Goal: Task Accomplishment & Management: Manage account settings

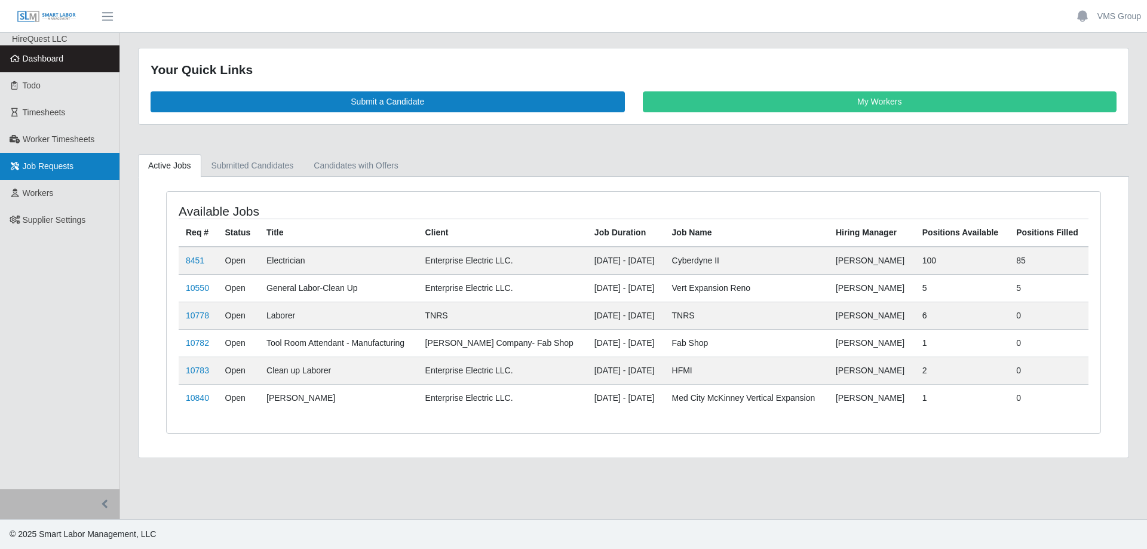
click at [78, 155] on link "Job Requests" at bounding box center [60, 166] width 120 height 27
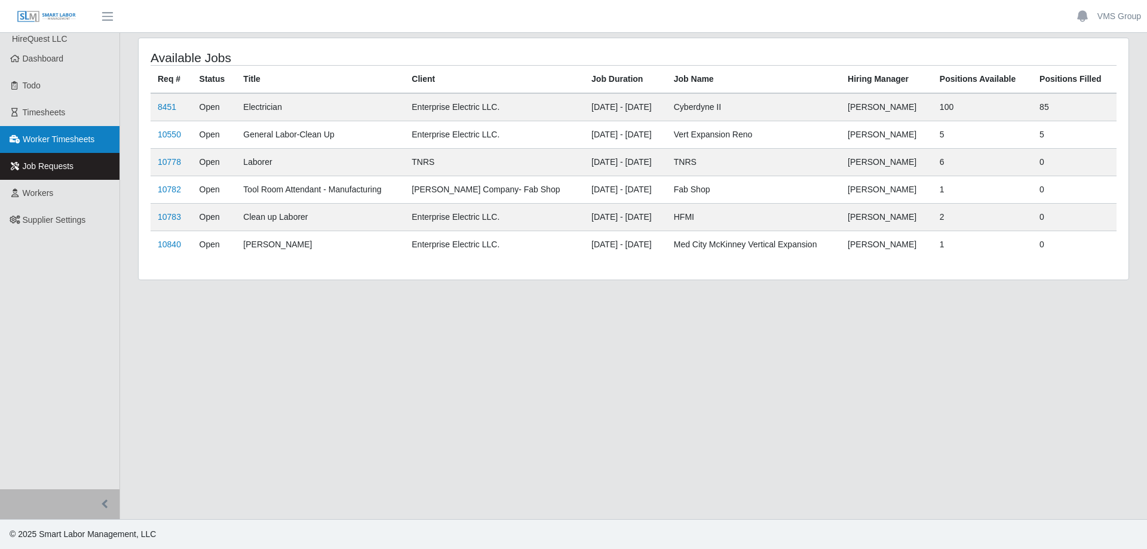
click at [83, 134] on span "Worker Timesheets" at bounding box center [59, 139] width 72 height 10
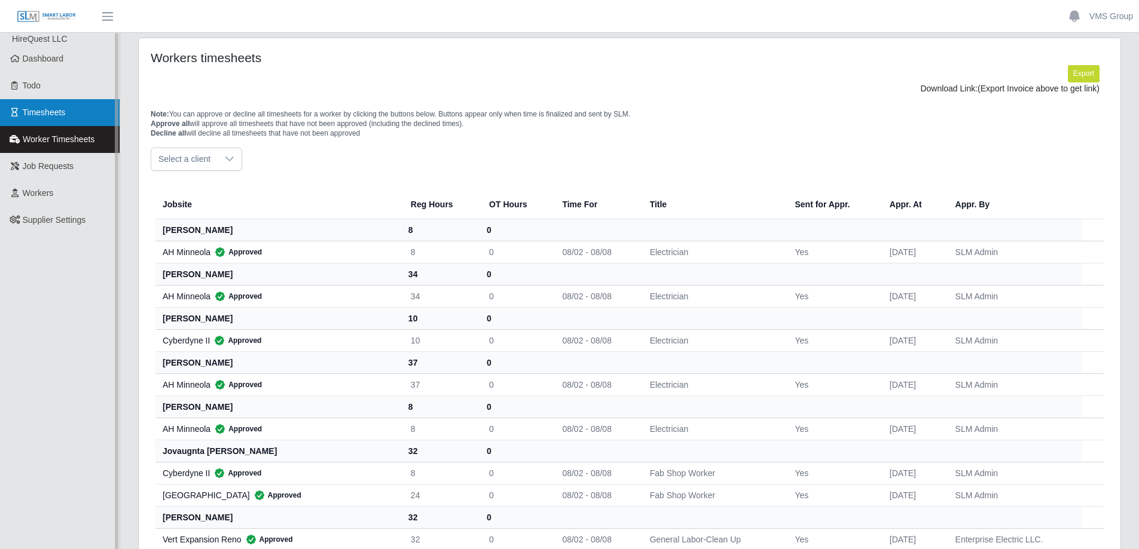
click at [61, 110] on span "Timesheets" at bounding box center [44, 113] width 43 height 10
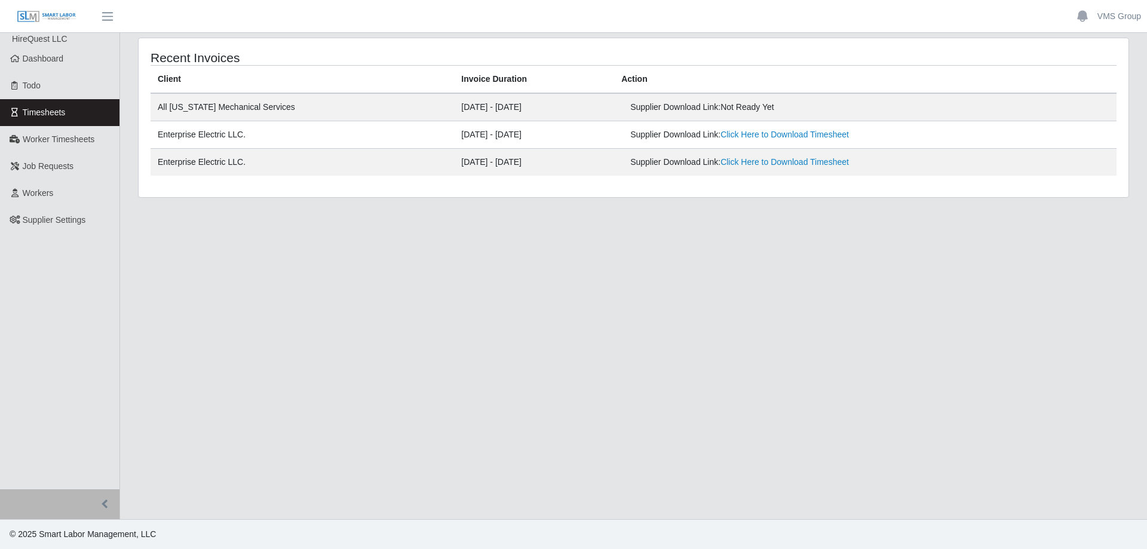
click at [758, 108] on span "Not Ready Yet" at bounding box center [748, 107] width 54 height 10
click at [765, 136] on link "Click Here to Download Timesheet" at bounding box center [785, 135] width 128 height 10
click at [360, 349] on main "Recent Invoices Client Invoice Duration Action All Florida Mechanical Services …" at bounding box center [633, 276] width 1027 height 486
click at [36, 167] on span "Job Requests" at bounding box center [48, 166] width 51 height 10
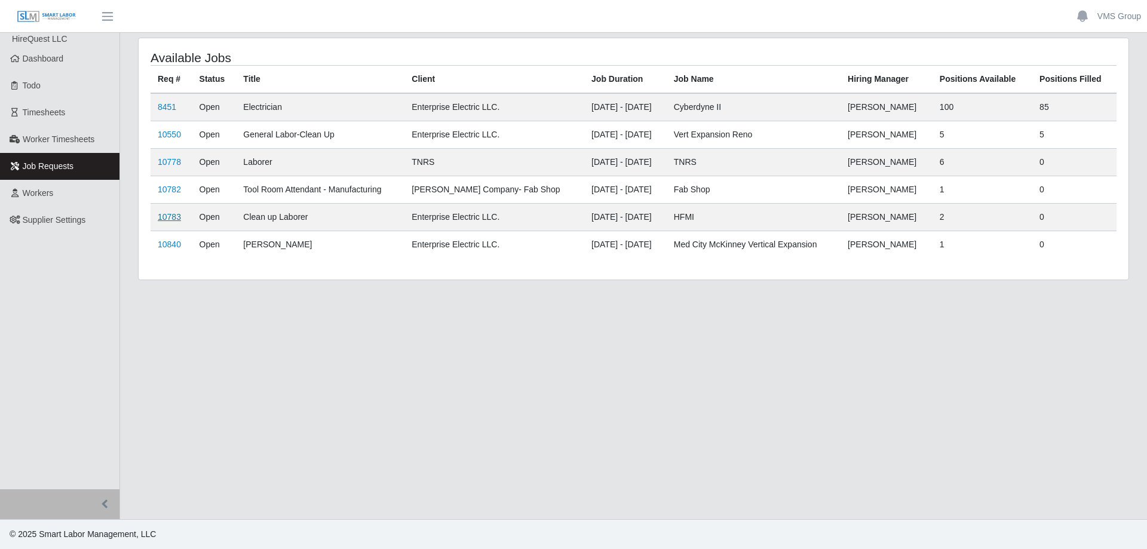
click at [172, 217] on link "10783" at bounding box center [169, 217] width 23 height 10
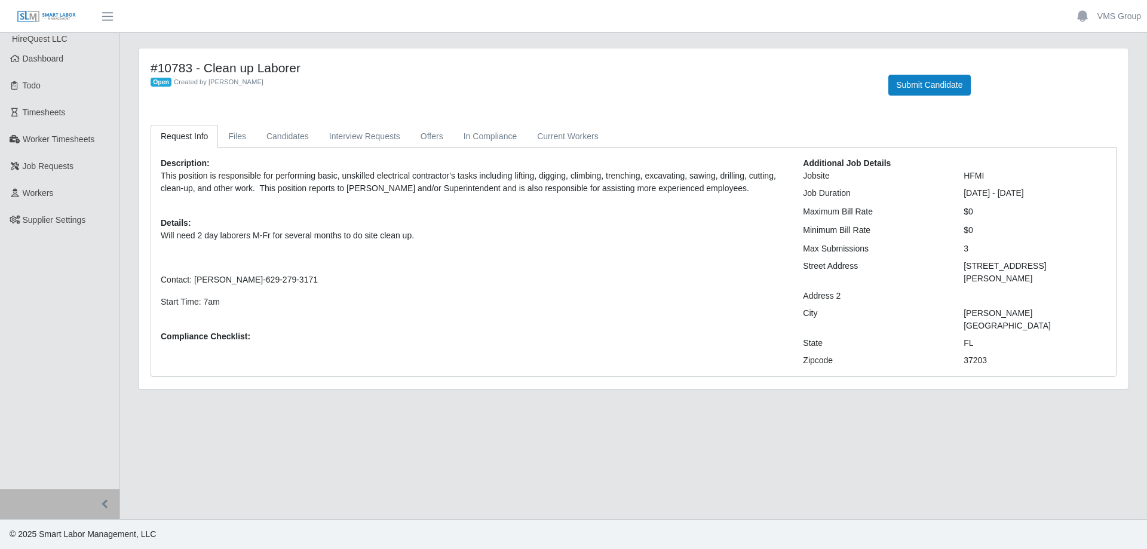
drag, startPoint x: 191, startPoint y: 64, endPoint x: 153, endPoint y: 65, distance: 38.3
click at [153, 65] on h4 "#10783 - Clean up Laborer" at bounding box center [511, 67] width 720 height 15
click at [276, 149] on div "Description: This position is responsible for performing basic, unskilled elect…" at bounding box center [633, 262] width 965 height 229
drag, startPoint x: 215, startPoint y: 137, endPoint x: 244, endPoint y: 136, distance: 29.3
click at [215, 137] on link "Request Info" at bounding box center [185, 136] width 68 height 23
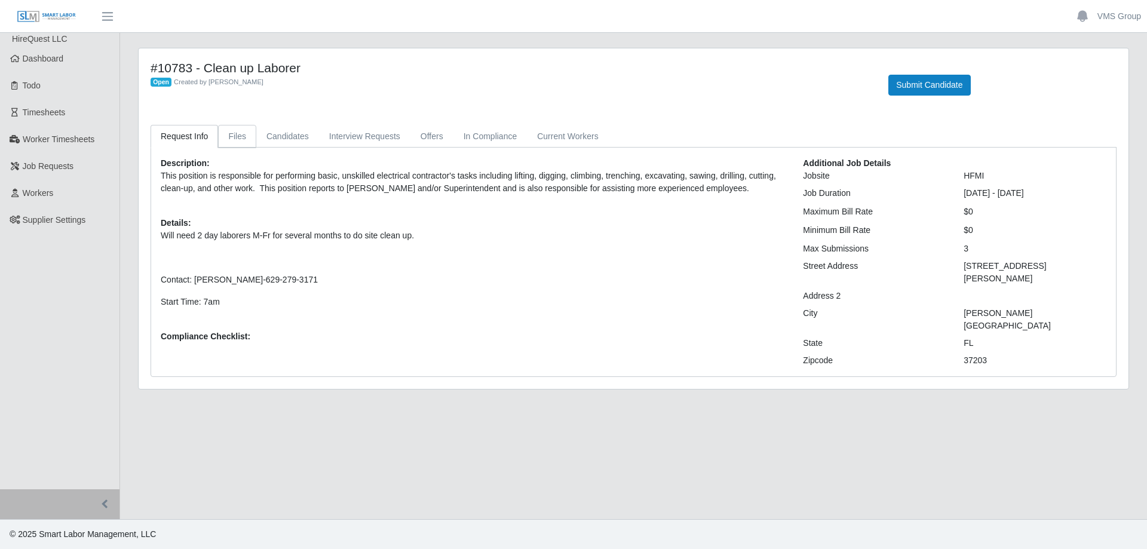
click at [244, 136] on link "Files" at bounding box center [237, 136] width 38 height 23
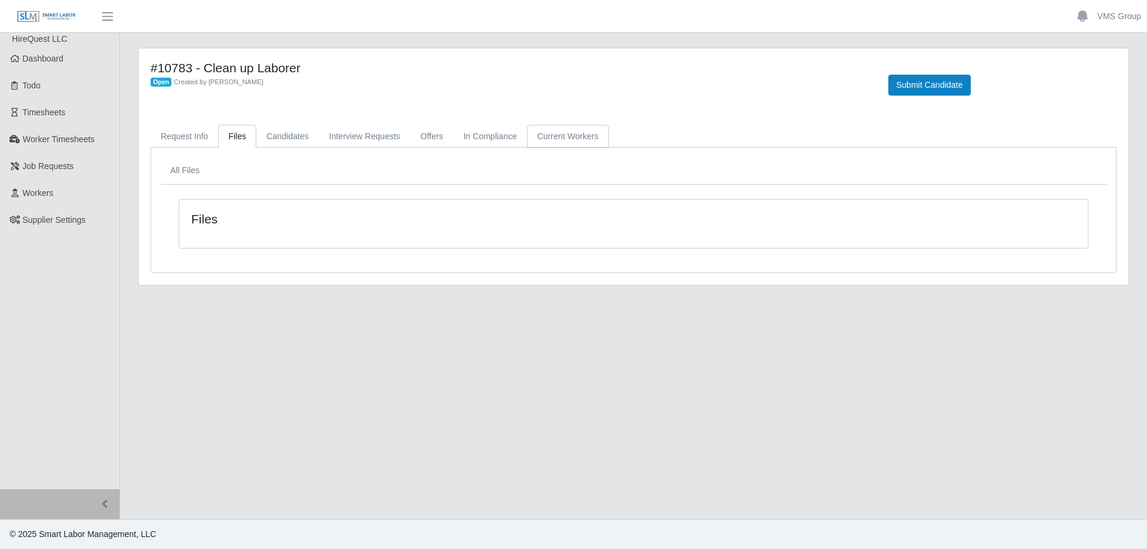
click at [530, 134] on link "Current Workers" at bounding box center [567, 136] width 81 height 23
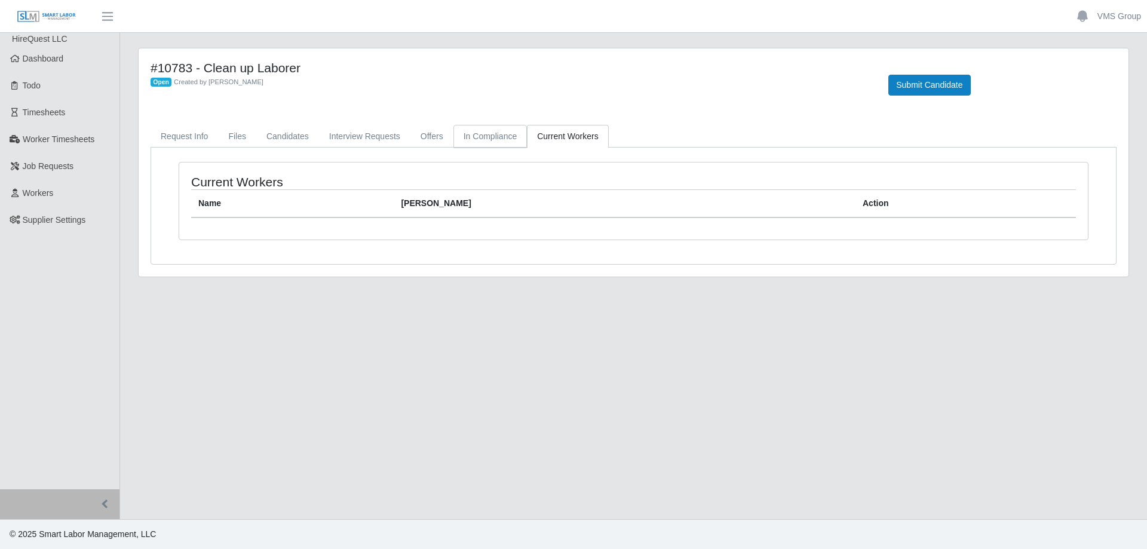
click at [510, 139] on link "In Compliance" at bounding box center [491, 136] width 74 height 23
click at [429, 140] on link "Offers" at bounding box center [432, 136] width 43 height 23
click at [371, 137] on link "Interview Requests" at bounding box center [364, 136] width 91 height 23
click at [277, 139] on link "Candidates" at bounding box center [287, 136] width 63 height 23
click at [214, 142] on link "Request Info" at bounding box center [185, 136] width 68 height 23
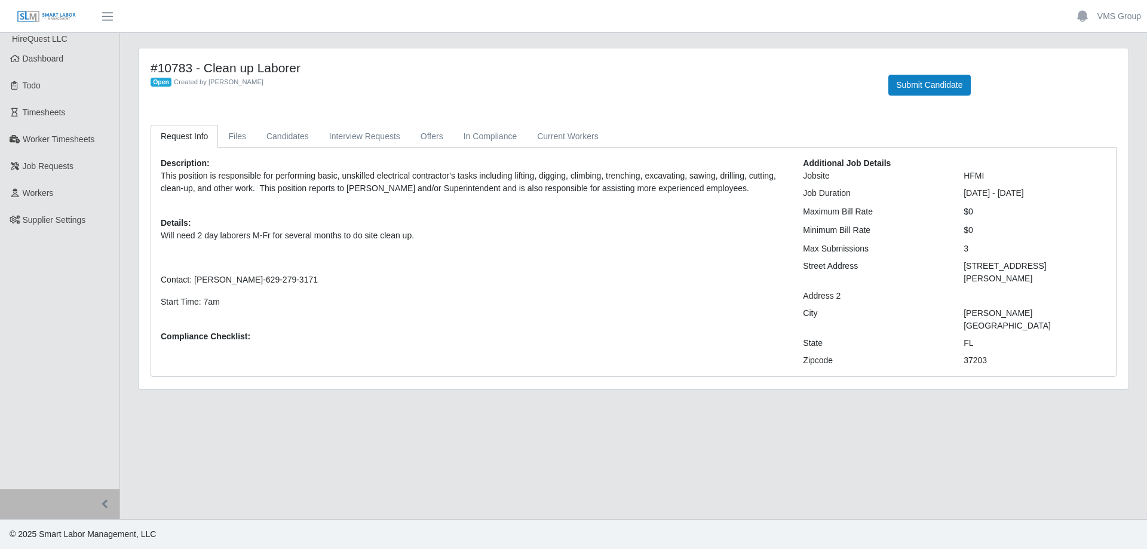
click at [161, 142] on link "Request Info" at bounding box center [185, 136] width 68 height 23
click at [170, 138] on link "Request Info" at bounding box center [185, 136] width 68 height 23
click at [420, 402] on main "#10783 - Clean up Laborer Open Created by Hugh Meadows Submit Candidate Request…" at bounding box center [633, 276] width 1027 height 486
drag, startPoint x: 192, startPoint y: 68, endPoint x: 149, endPoint y: 67, distance: 42.4
click at [149, 67] on div "#10783 - Clean up Laborer Open Created by Hugh Meadows" at bounding box center [511, 77] width 738 height 35
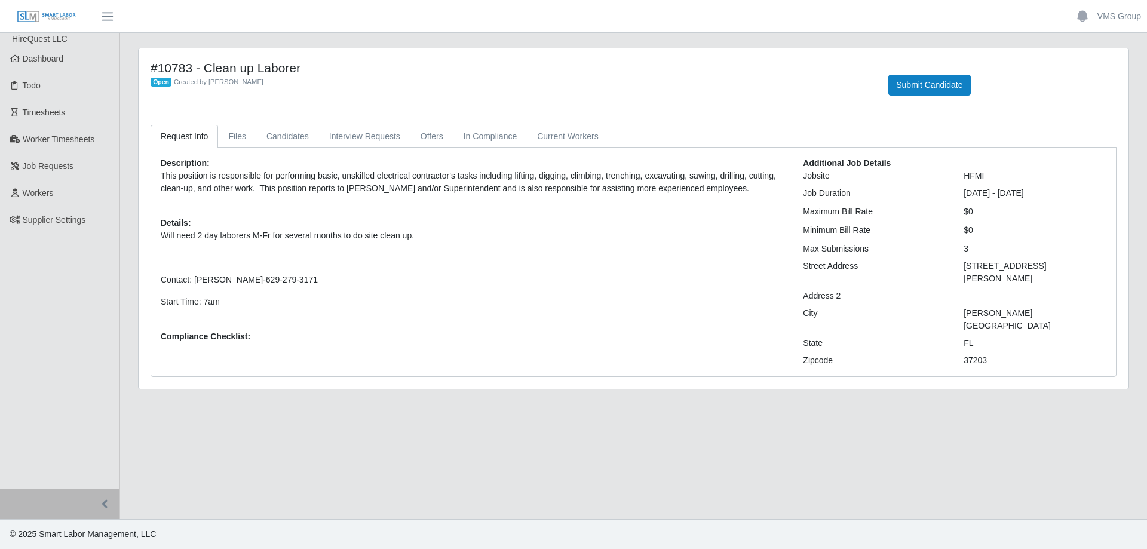
copy h4 "#10783"
click at [448, 331] on div "Description: This position is responsible for performing basic, unskilled elect…" at bounding box center [473, 262] width 642 height 210
click at [922, 90] on button "Submit Candidate" at bounding box center [930, 85] width 82 height 21
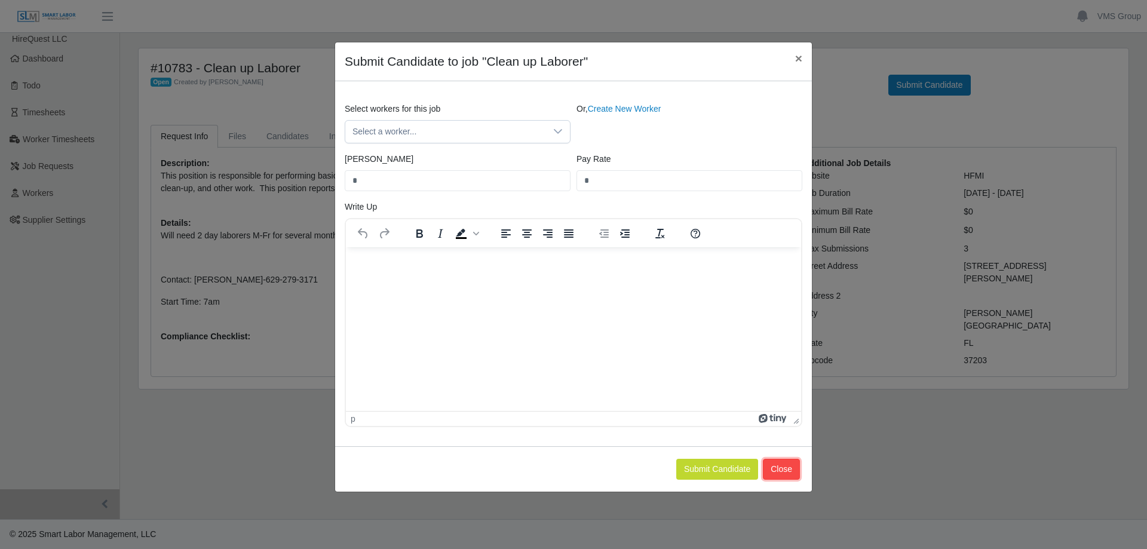
click at [789, 471] on button "Close" at bounding box center [781, 469] width 37 height 21
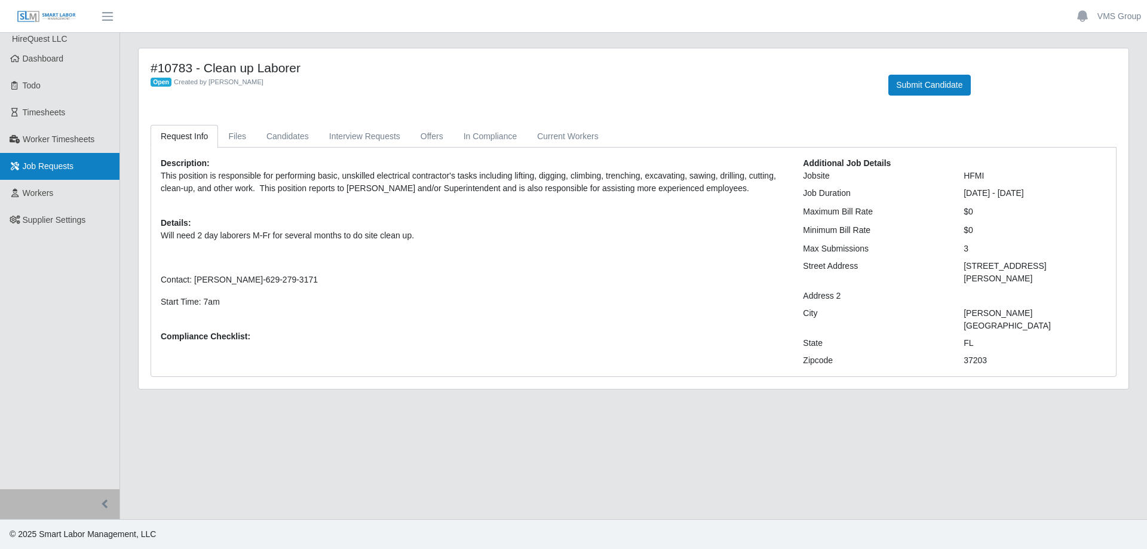
click at [62, 173] on link "Job Requests" at bounding box center [60, 166] width 120 height 27
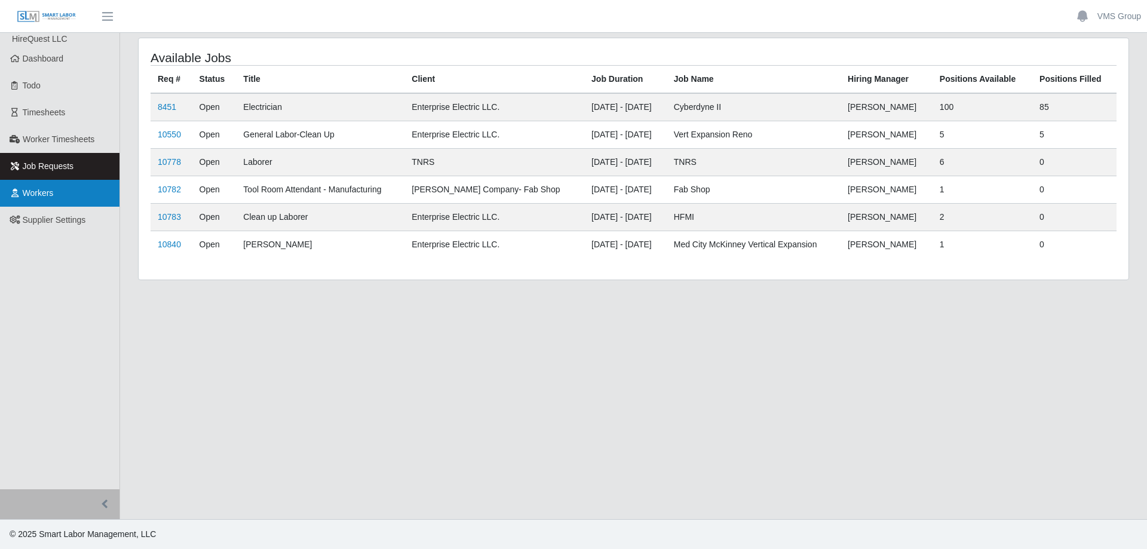
click at [59, 192] on link "Workers" at bounding box center [60, 193] width 120 height 27
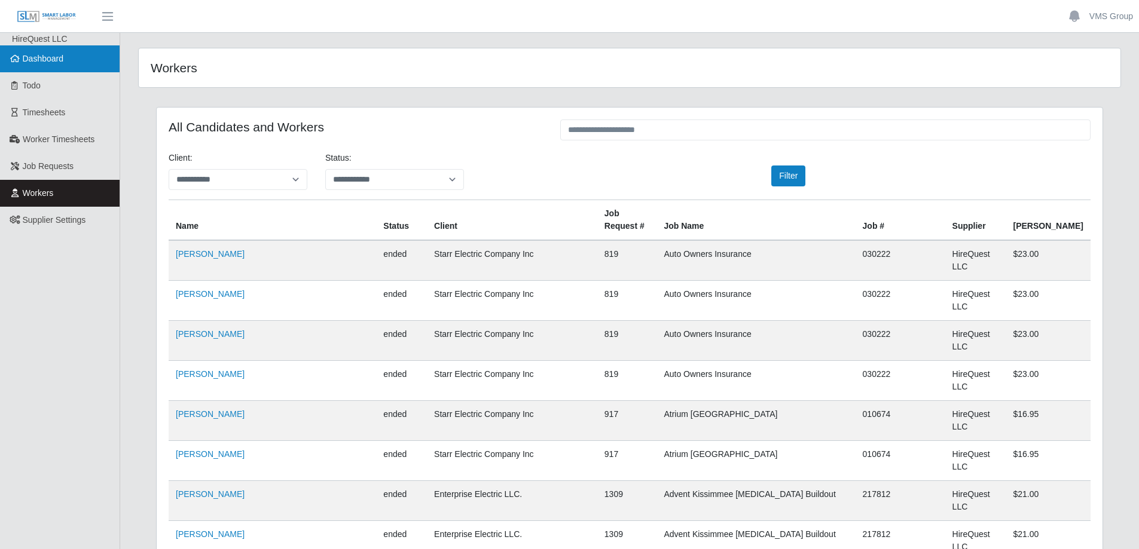
click at [39, 50] on link "Dashboard" at bounding box center [60, 58] width 120 height 27
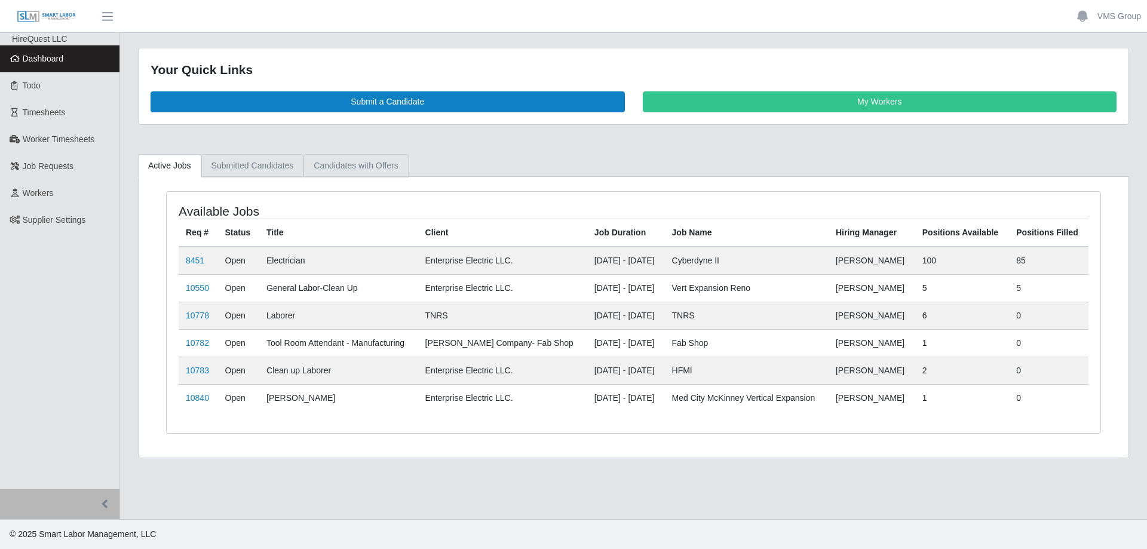
drag, startPoint x: 256, startPoint y: 173, endPoint x: 350, endPoint y: 161, distance: 95.1
click at [257, 173] on link "Submitted Candidates" at bounding box center [252, 165] width 103 height 23
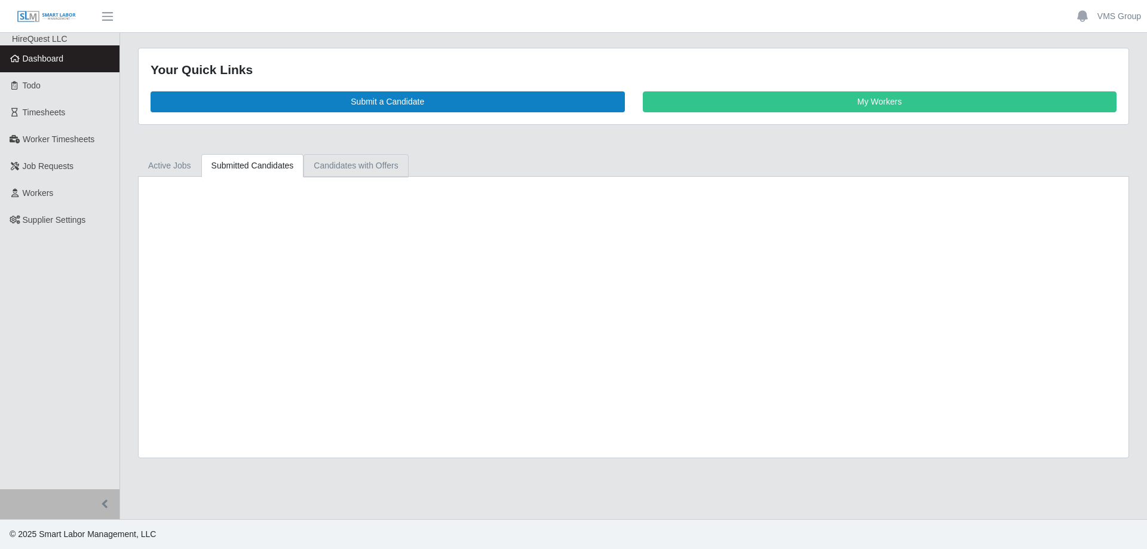
click at [356, 161] on link "Candidates with Offers" at bounding box center [356, 165] width 105 height 23
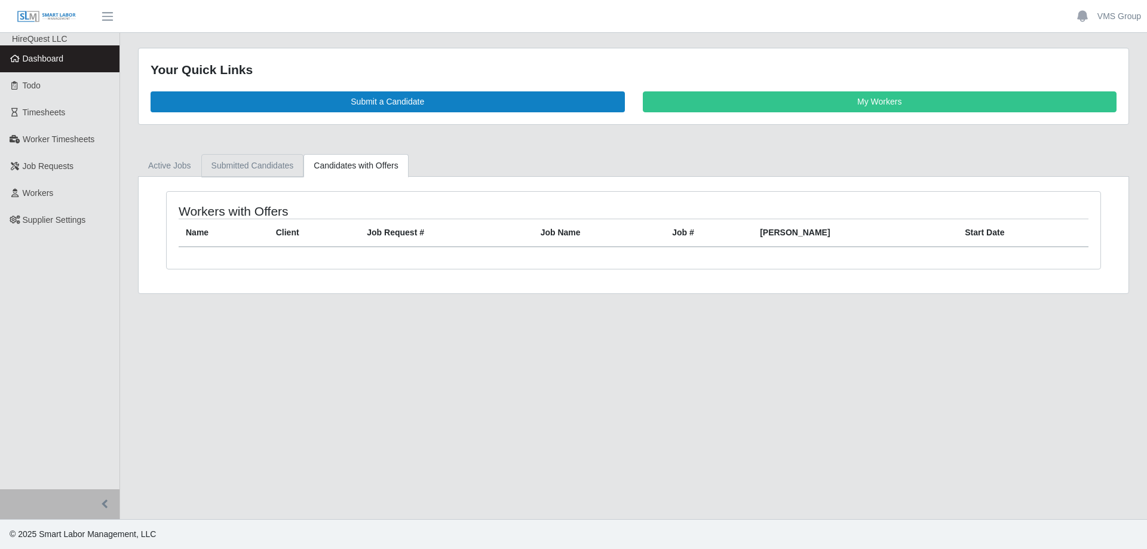
click at [273, 165] on link "Submitted Candidates" at bounding box center [252, 165] width 103 height 23
